Goal: Transaction & Acquisition: Purchase product/service

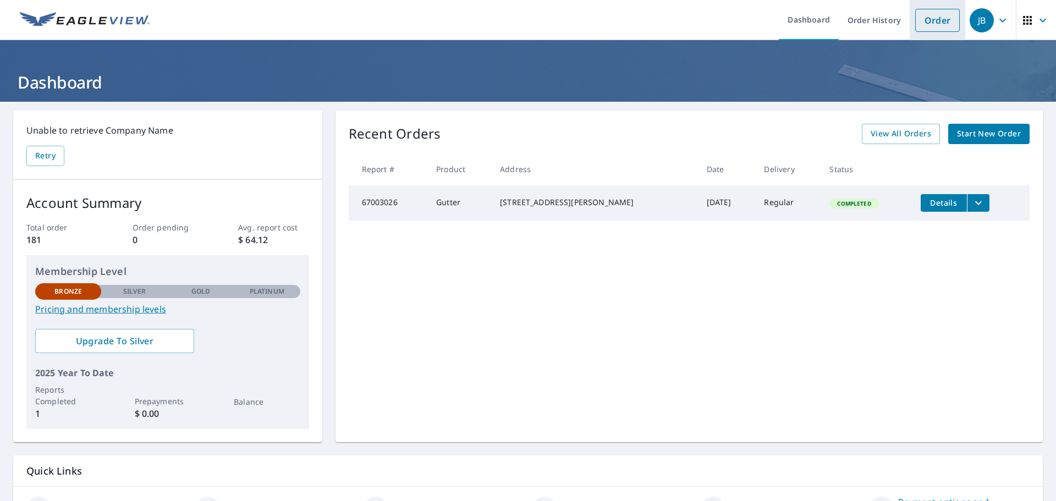
click at [927, 24] on link "Order" at bounding box center [937, 20] width 45 height 23
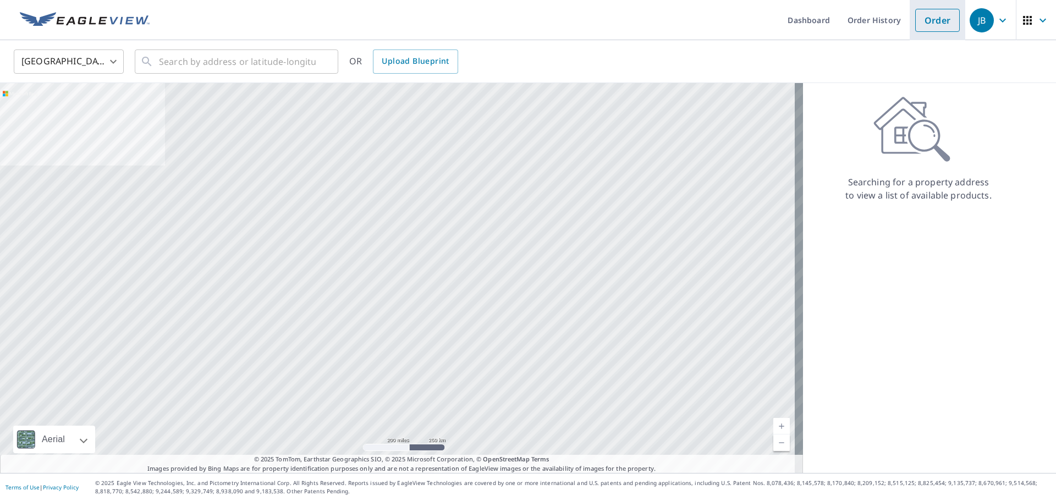
click at [932, 24] on link "Order" at bounding box center [937, 20] width 45 height 23
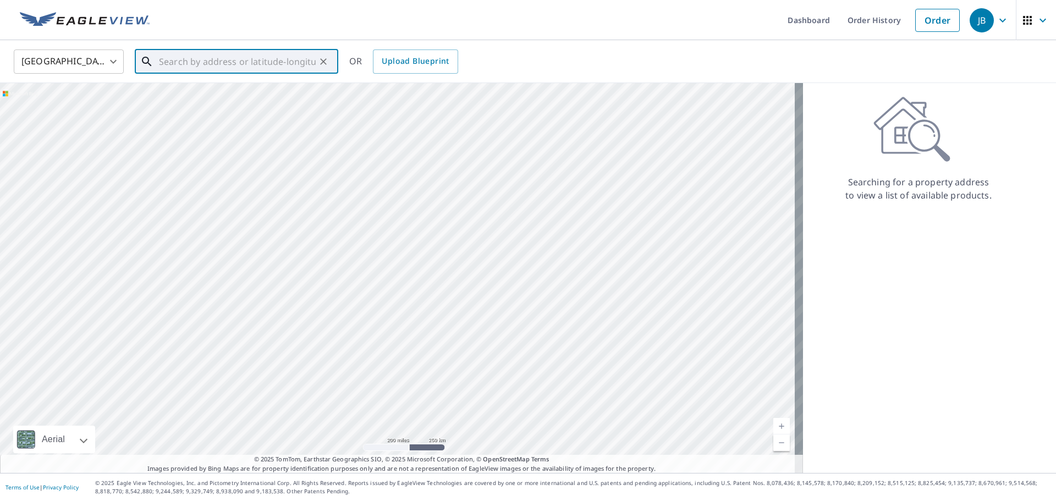
click at [245, 62] on input "text" at bounding box center [237, 61] width 157 height 31
paste input "[STREET_ADDRESS][PERSON_NAME]"
click at [263, 98] on span "[STREET_ADDRESS]" at bounding box center [243, 93] width 173 height 13
type input "[STREET_ADDRESS][PERSON_NAME]"
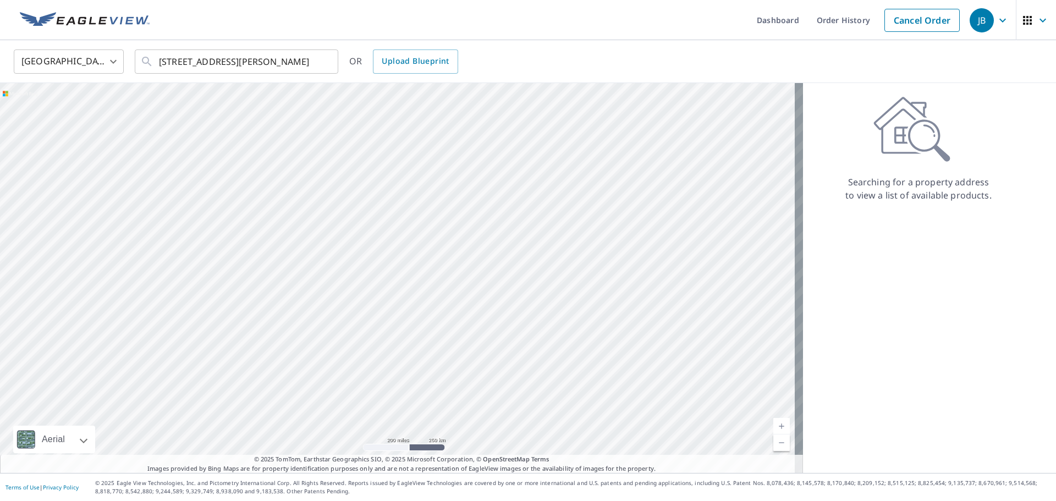
scroll to position [0, 0]
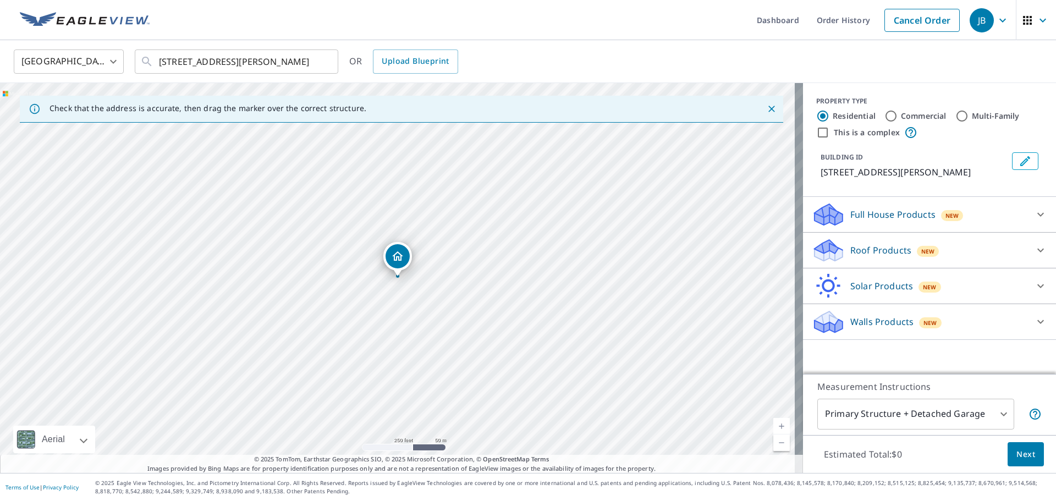
click at [919, 317] on div "New" at bounding box center [930, 322] width 23 height 11
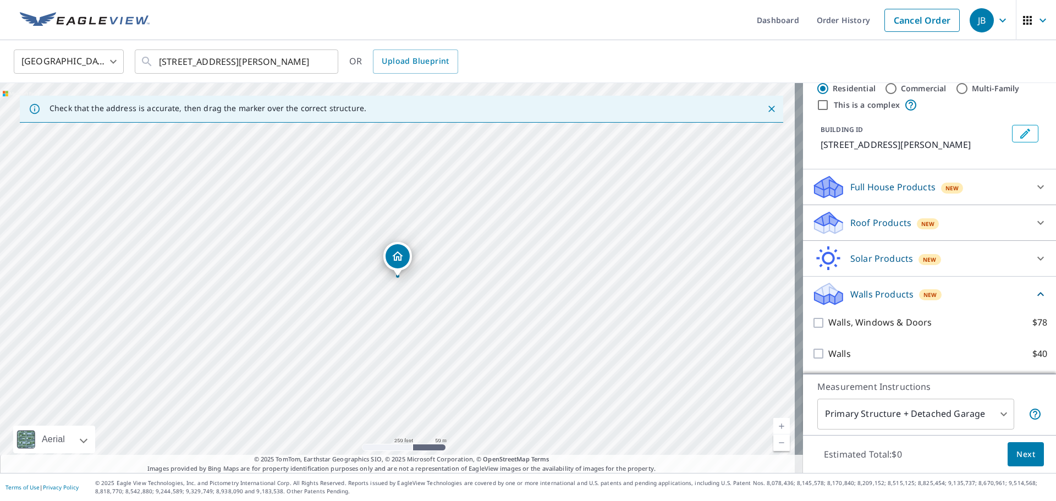
click at [892, 199] on div "Full House Products New" at bounding box center [920, 187] width 216 height 26
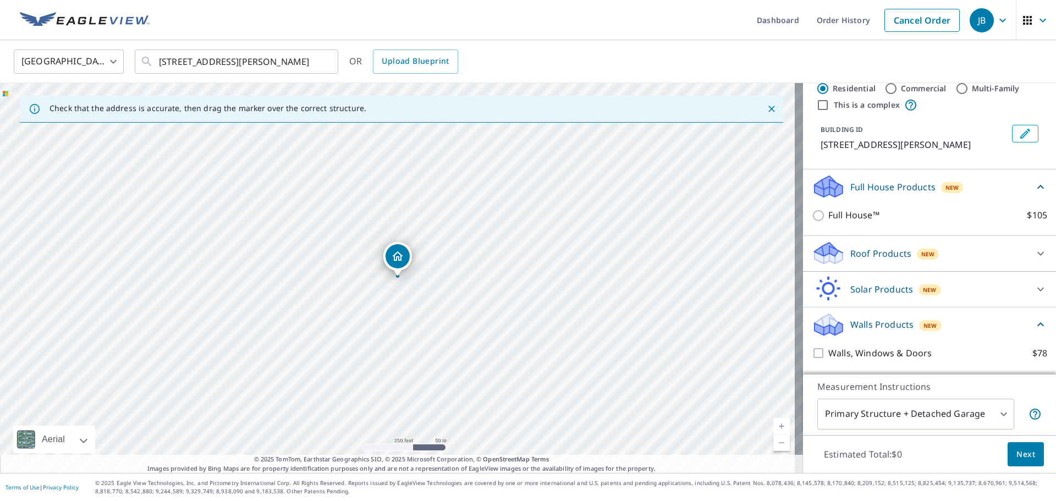
click at [893, 197] on div "Full House Products New" at bounding box center [923, 187] width 222 height 26
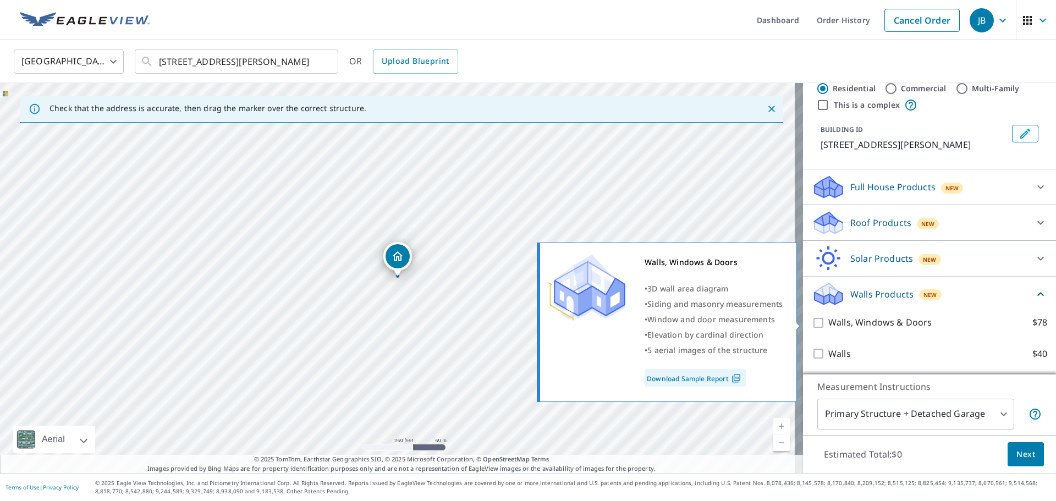
click at [852, 327] on p "Walls, Windows & Doors" at bounding box center [879, 323] width 103 height 14
click at [828, 327] on input "Walls, Windows & Doors $78" at bounding box center [820, 322] width 16 height 13
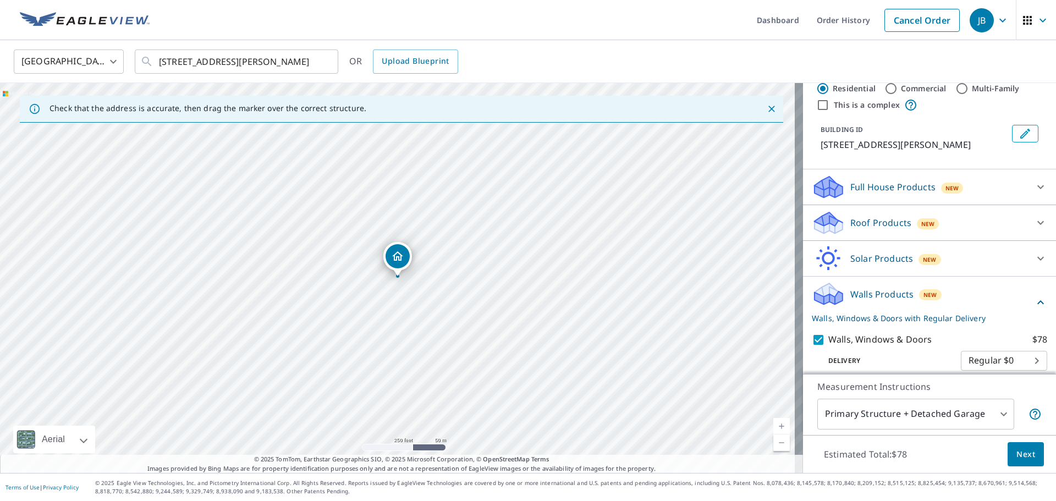
click at [852, 327] on div "Walls, Windows & Doors $78 Delivery Regular $0 8 ​" at bounding box center [929, 352] width 235 height 56
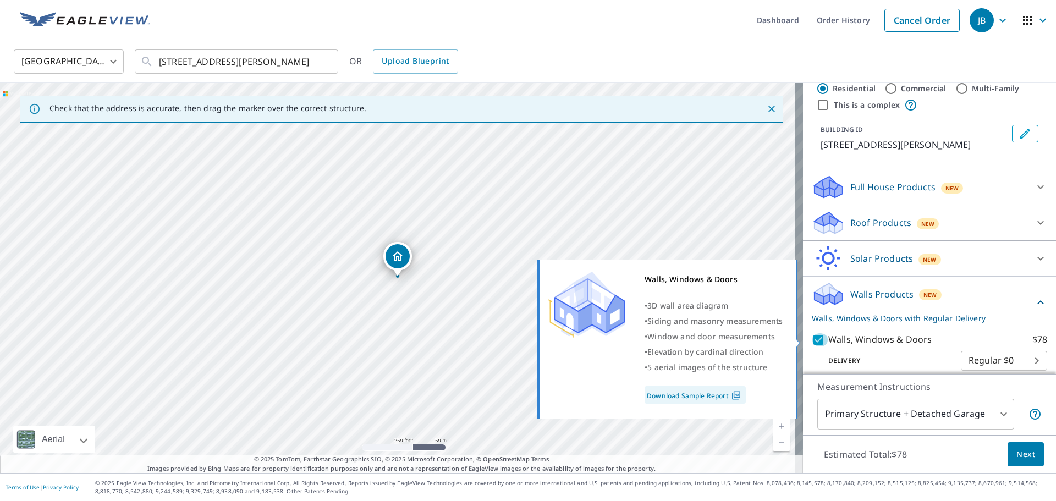
click at [814, 340] on input "Walls, Windows & Doors $78" at bounding box center [820, 339] width 16 height 13
checkbox input "false"
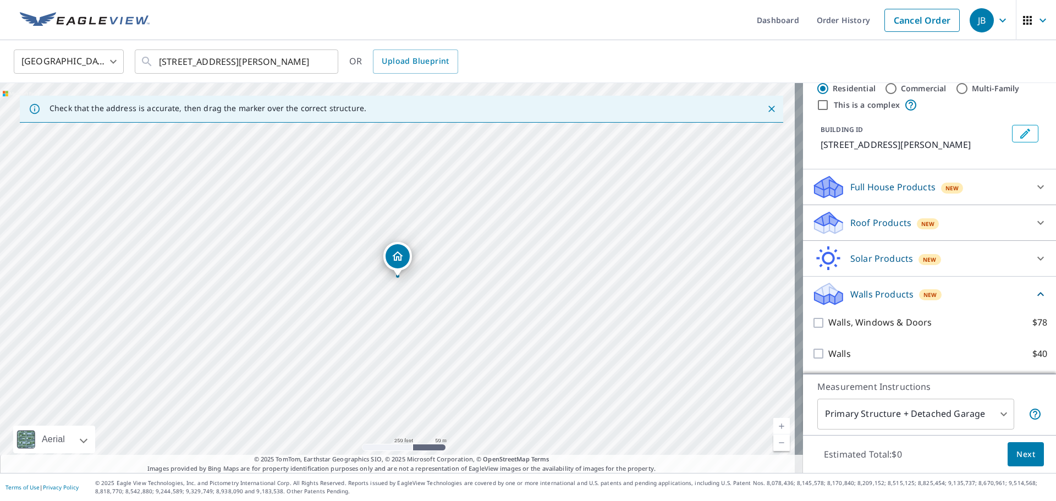
click at [1027, 218] on div at bounding box center [1040, 223] width 26 height 26
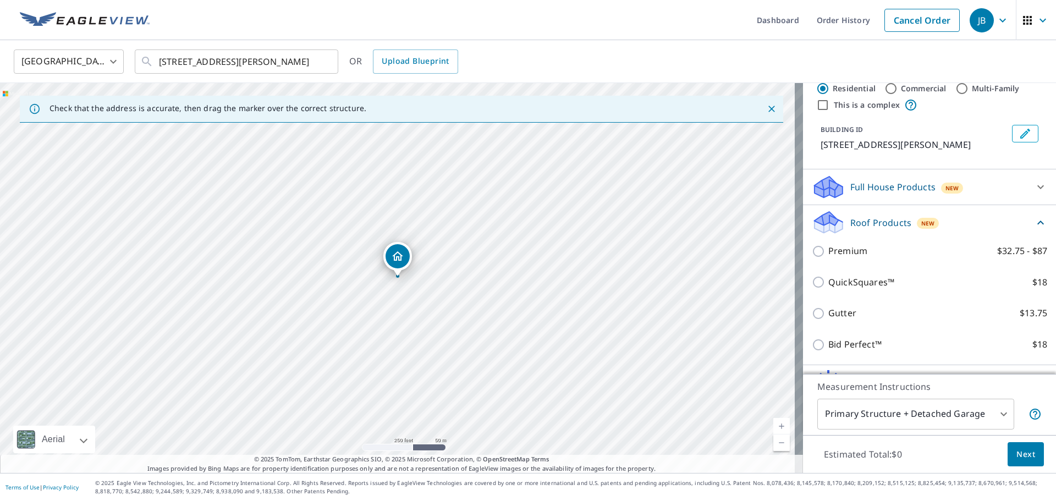
click at [1012, 218] on div "Roof Products New" at bounding box center [923, 223] width 222 height 26
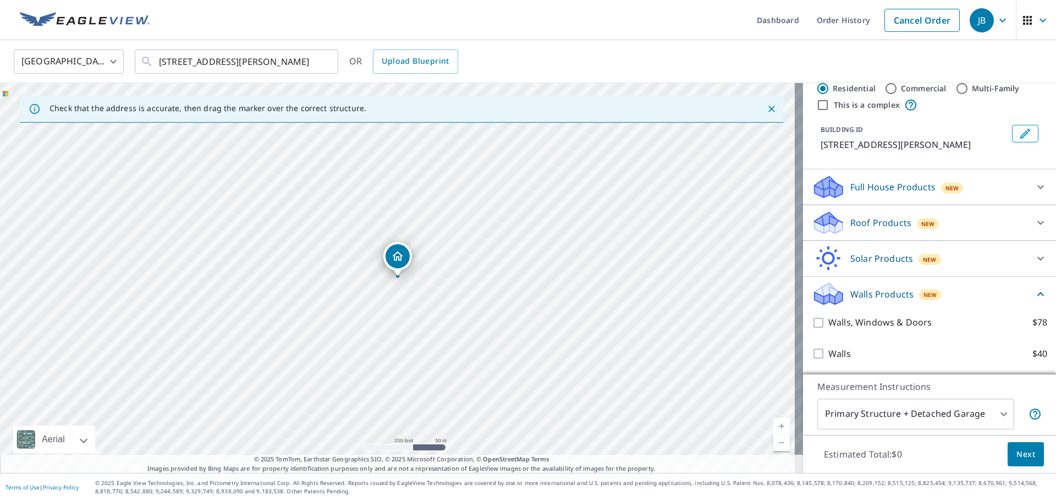
click at [1034, 184] on icon at bounding box center [1040, 186] width 13 height 13
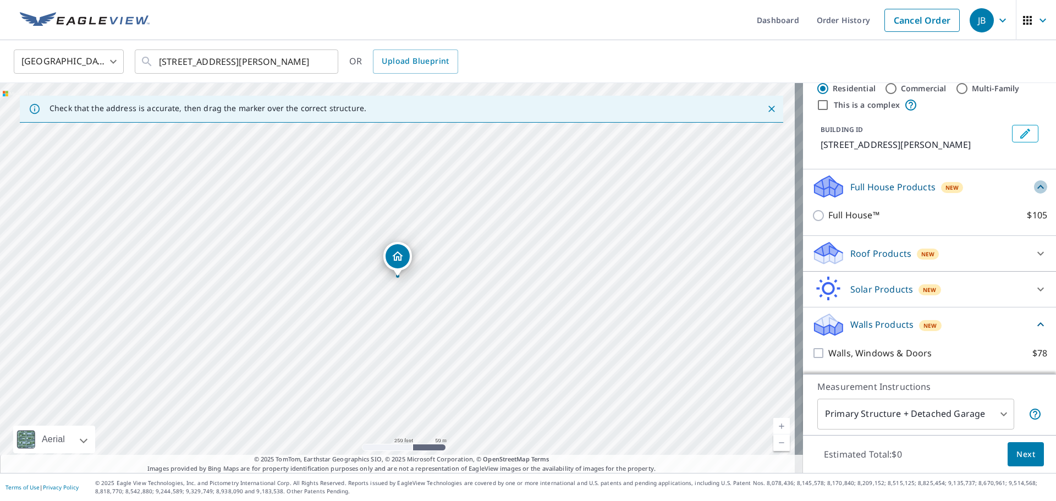
click at [1034, 184] on icon at bounding box center [1040, 186] width 13 height 13
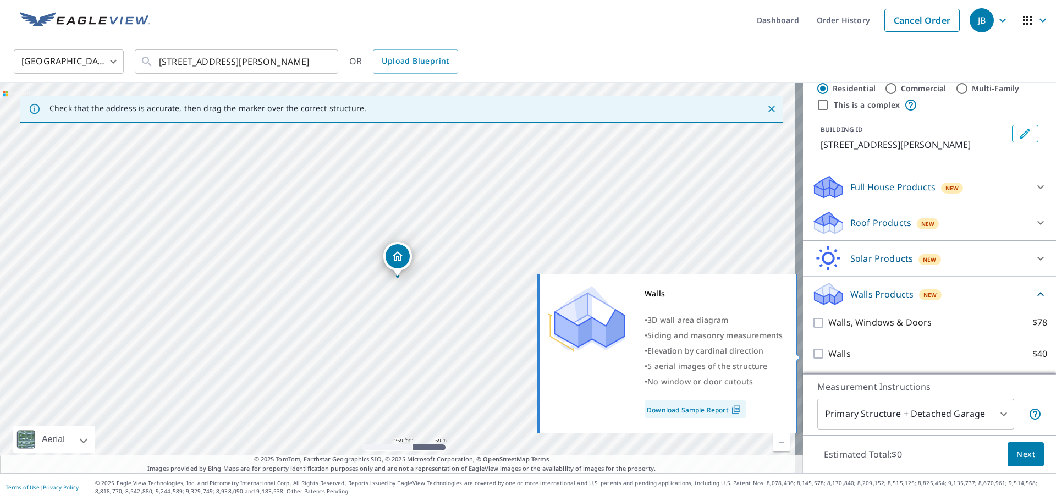
click at [828, 357] on p "Walls" at bounding box center [839, 354] width 23 height 14
click at [822, 357] on input "Walls $40" at bounding box center [820, 353] width 16 height 13
checkbox input "true"
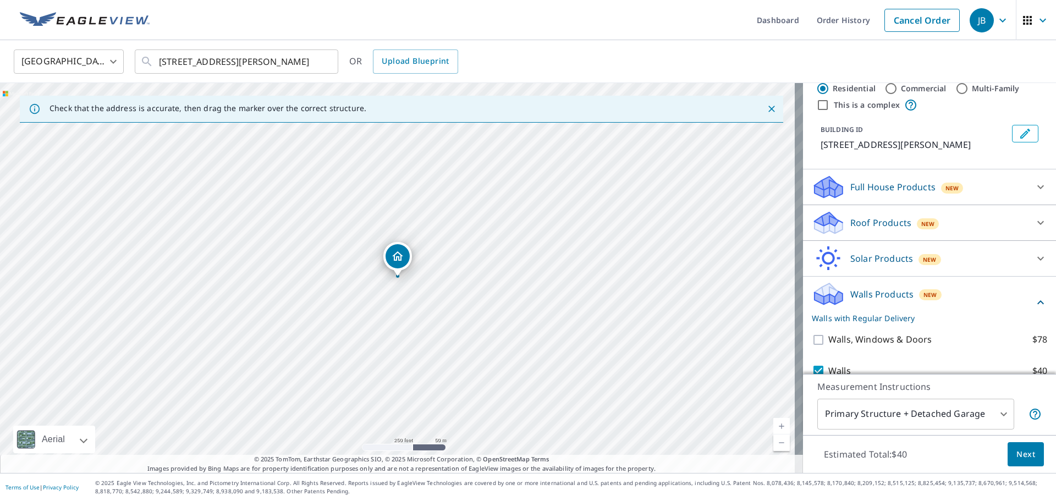
scroll to position [69, 0]
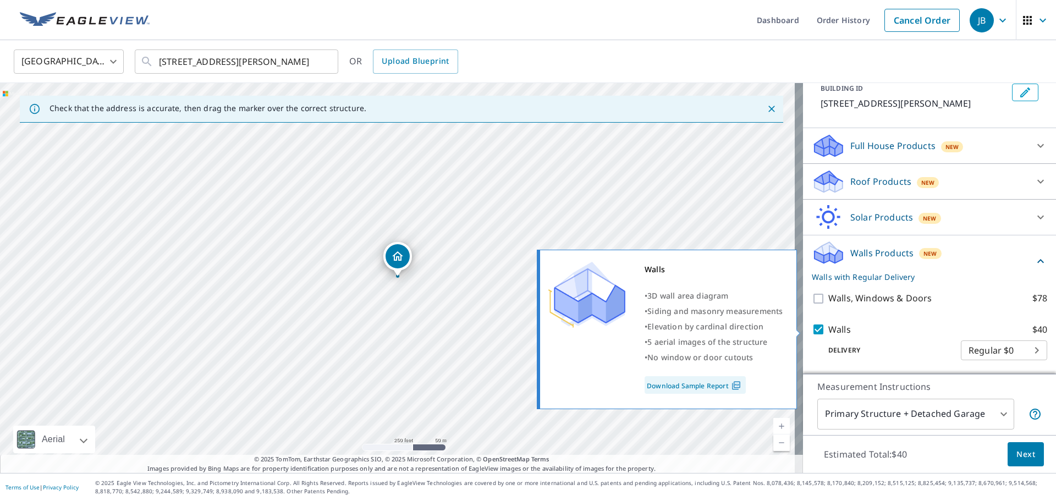
click at [737, 388] on div "Walls • 3D wall area diagram • Siding and masonry measurements • Elevation by […" at bounding box center [667, 329] width 260 height 159
click at [737, 388] on img at bounding box center [736, 386] width 15 height 10
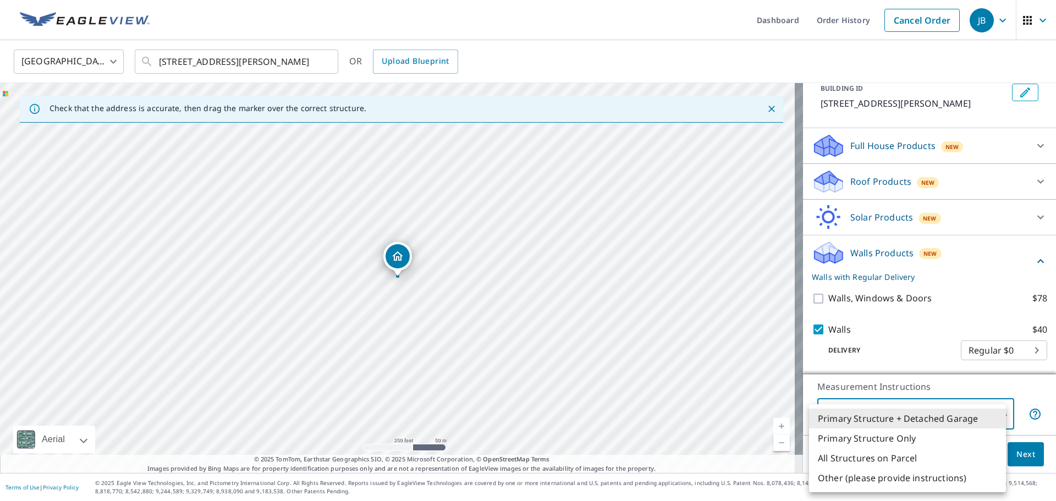
click at [997, 414] on body "JB JB Dashboard Order History Cancel Order JB [GEOGRAPHIC_DATA] [GEOGRAPHIC_DAT…" at bounding box center [528, 250] width 1056 height 501
click at [990, 443] on li "Primary Structure Only" at bounding box center [907, 438] width 197 height 20
type input "2"
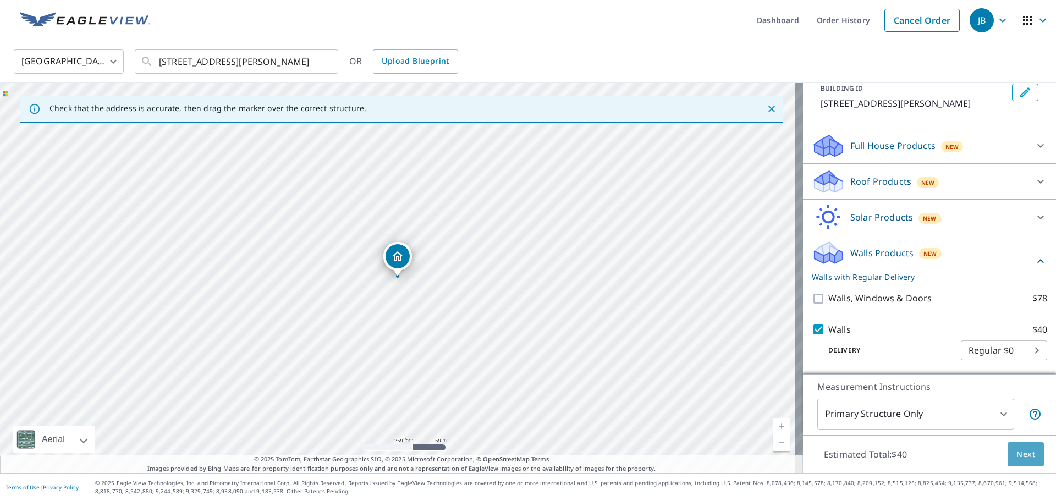
click at [1021, 449] on span "Next" at bounding box center [1025, 455] width 19 height 14
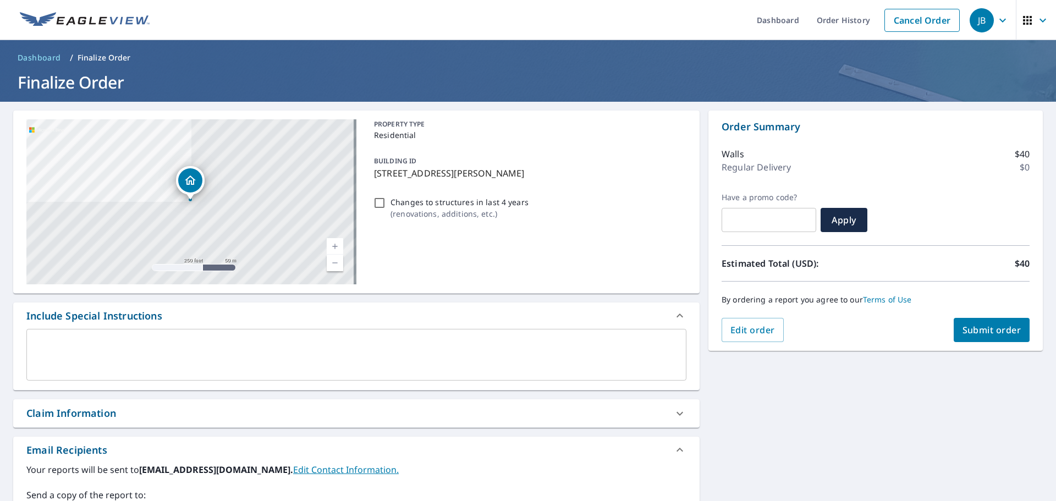
click at [977, 327] on span "Submit order" at bounding box center [991, 330] width 59 height 12
